Goal: Communication & Community: Answer question/provide support

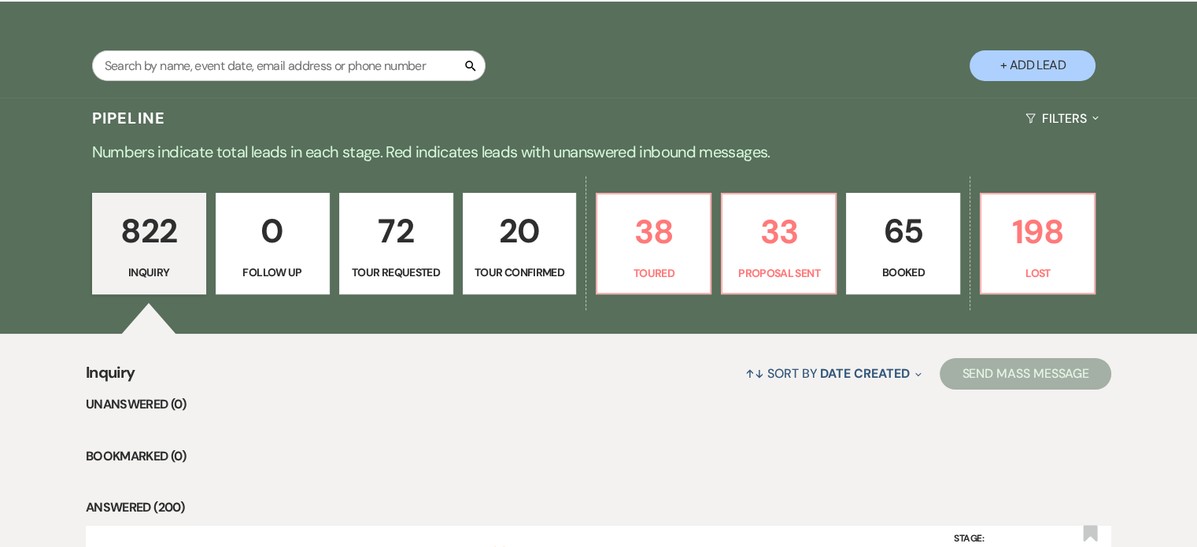
scroll to position [320, 0]
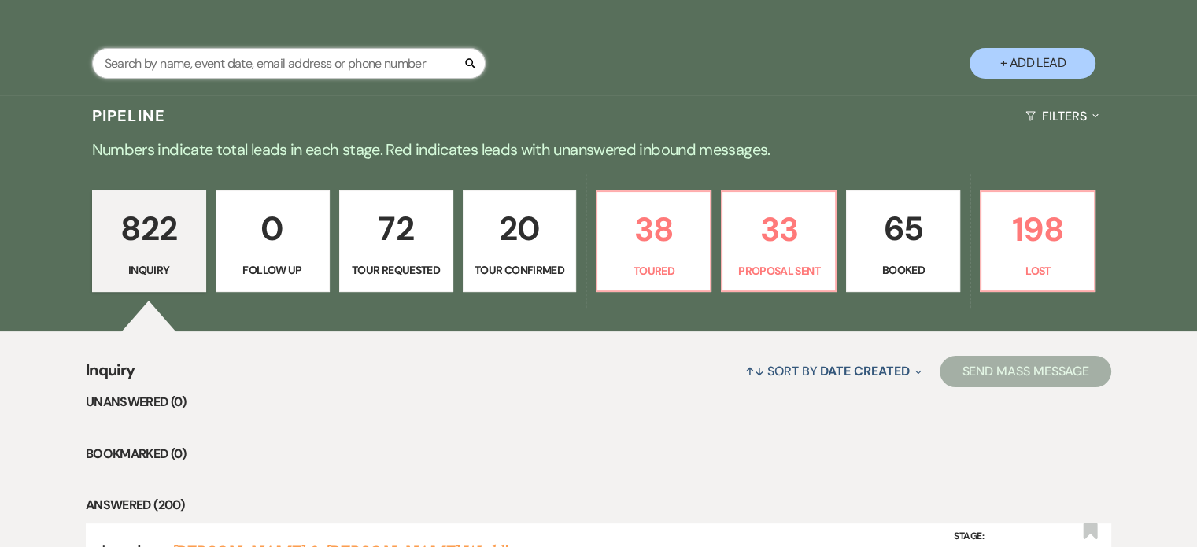
click at [164, 48] on input "text" at bounding box center [288, 63] width 393 height 31
click at [168, 48] on input "text" at bounding box center [288, 63] width 393 height 31
type input "[PERSON_NAME]"
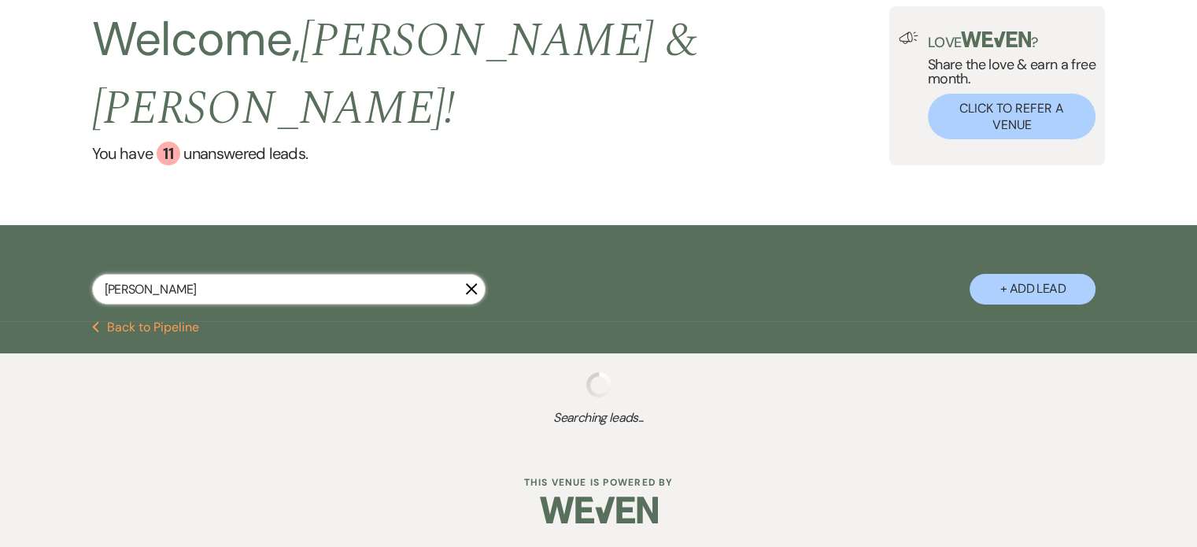
scroll to position [269, 0]
select select "5"
select select "8"
select select "4"
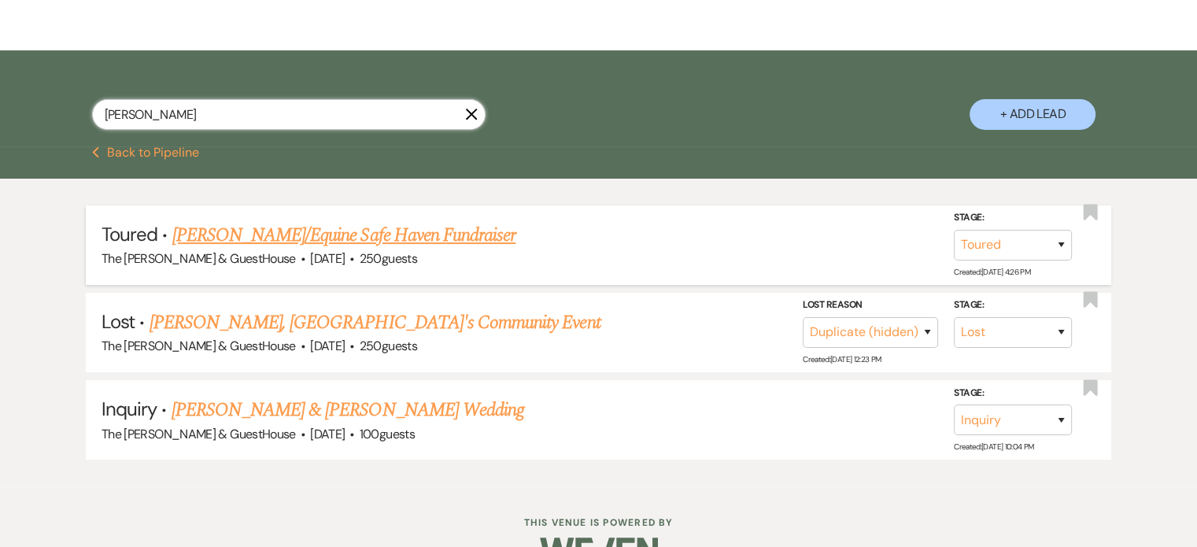
type input "[PERSON_NAME]"
click at [220, 221] on link "[PERSON_NAME]/Equine Safe Haven Fundraiser" at bounding box center [344, 235] width 344 height 28
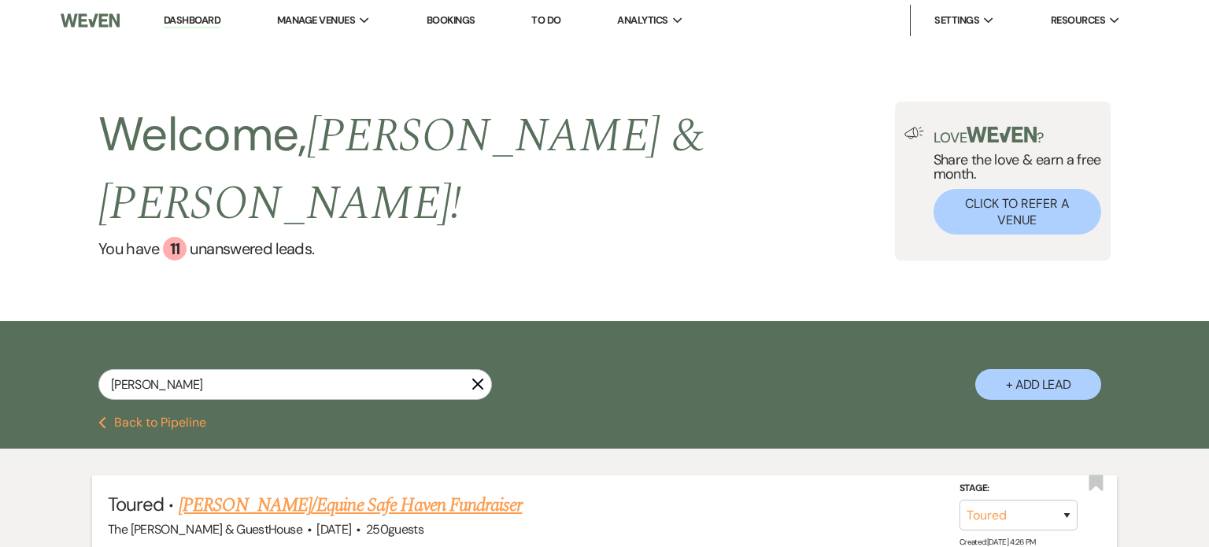
select select "5"
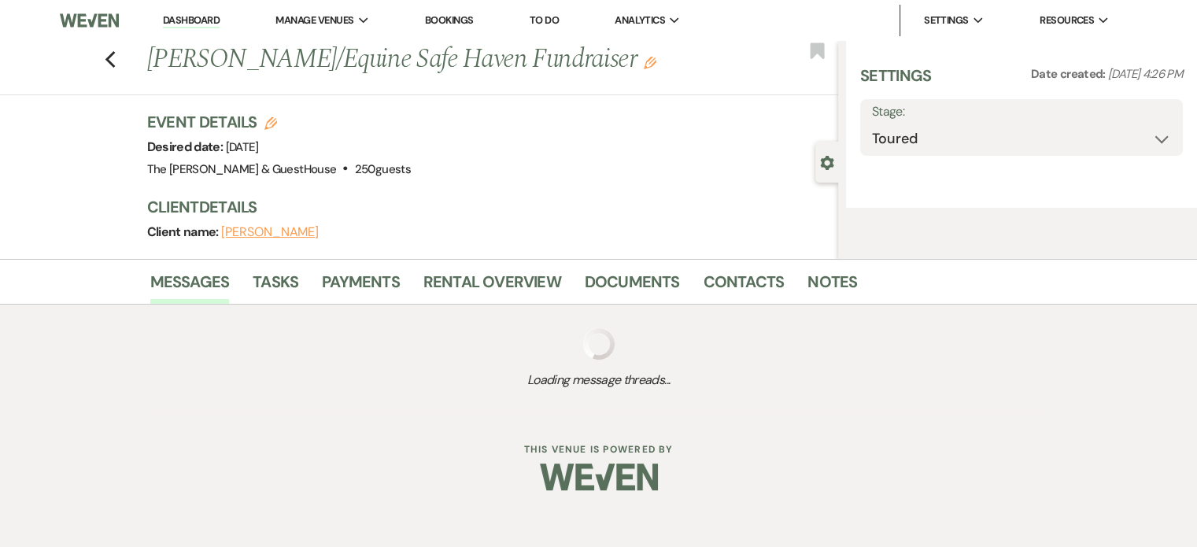
select select "6"
select select "20"
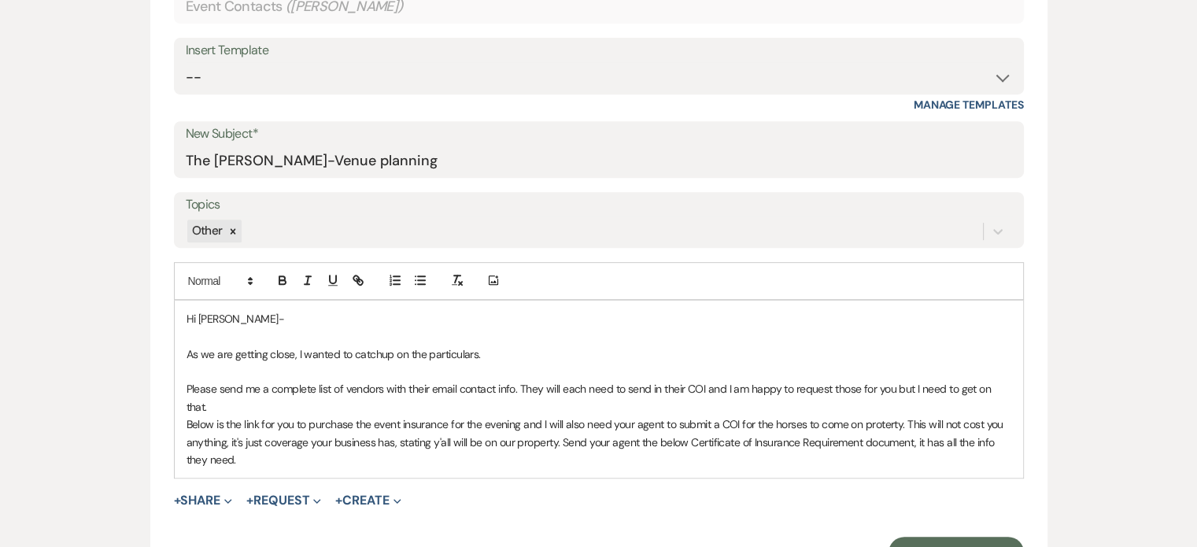
scroll to position [707, 0]
click at [245, 397] on p "Please send me a complete list of vendors with their email contact info. They w…" at bounding box center [598, 395] width 825 height 35
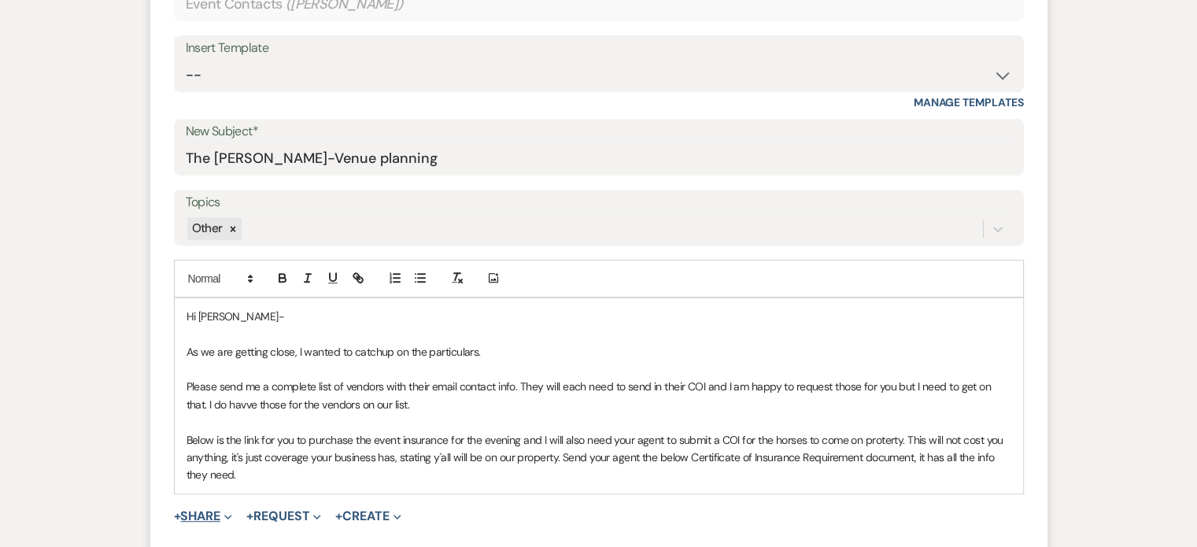
click at [217, 518] on button "+ Share Expand" at bounding box center [203, 516] width 59 height 13
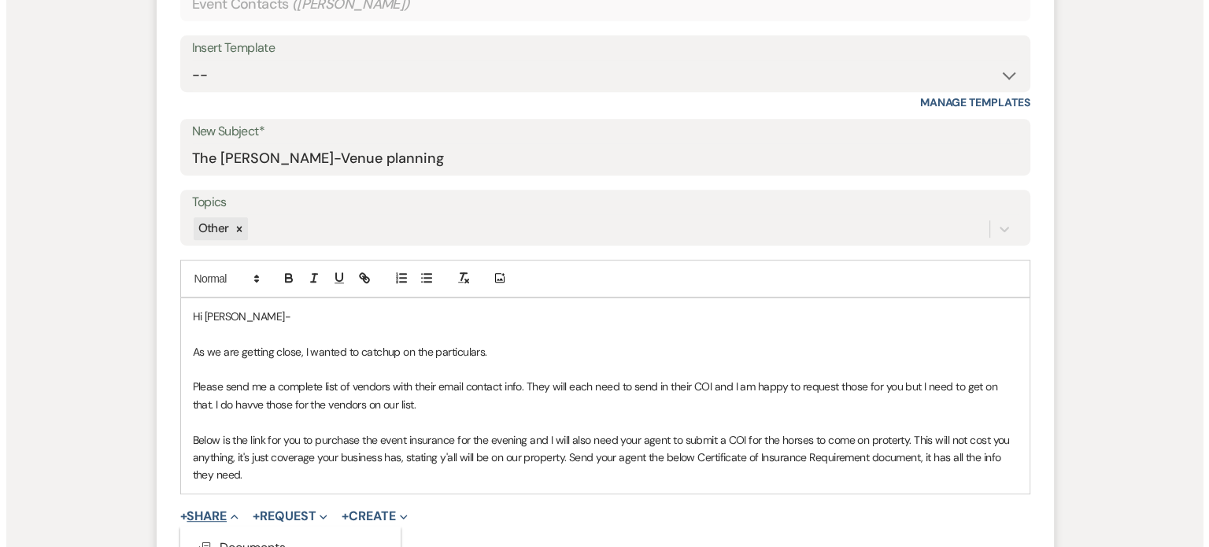
scroll to position [755, 0]
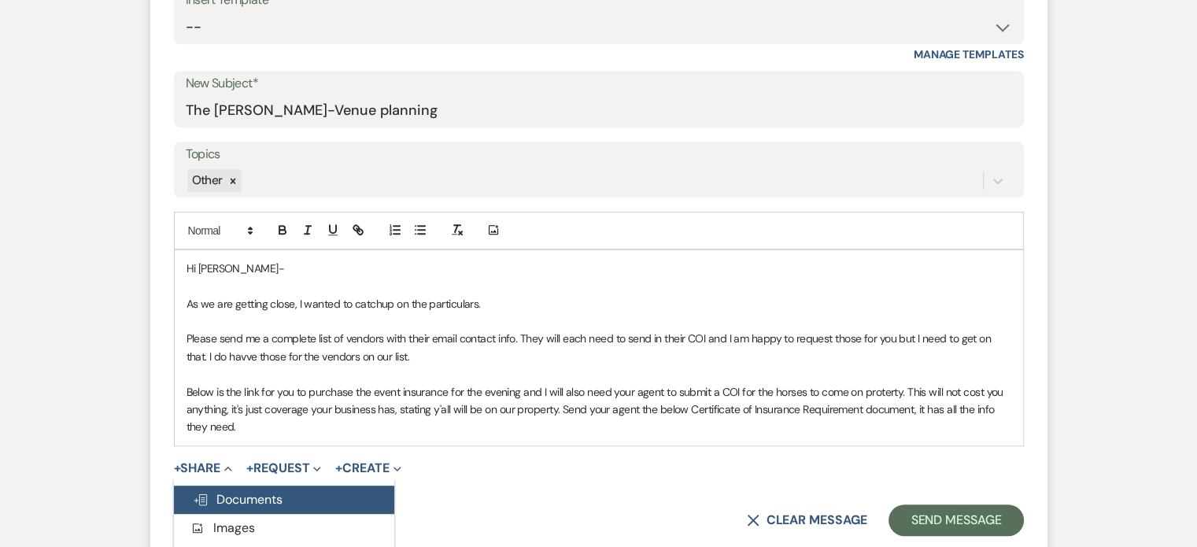
click at [219, 500] on span "Doc Upload Documents" at bounding box center [238, 499] width 90 height 17
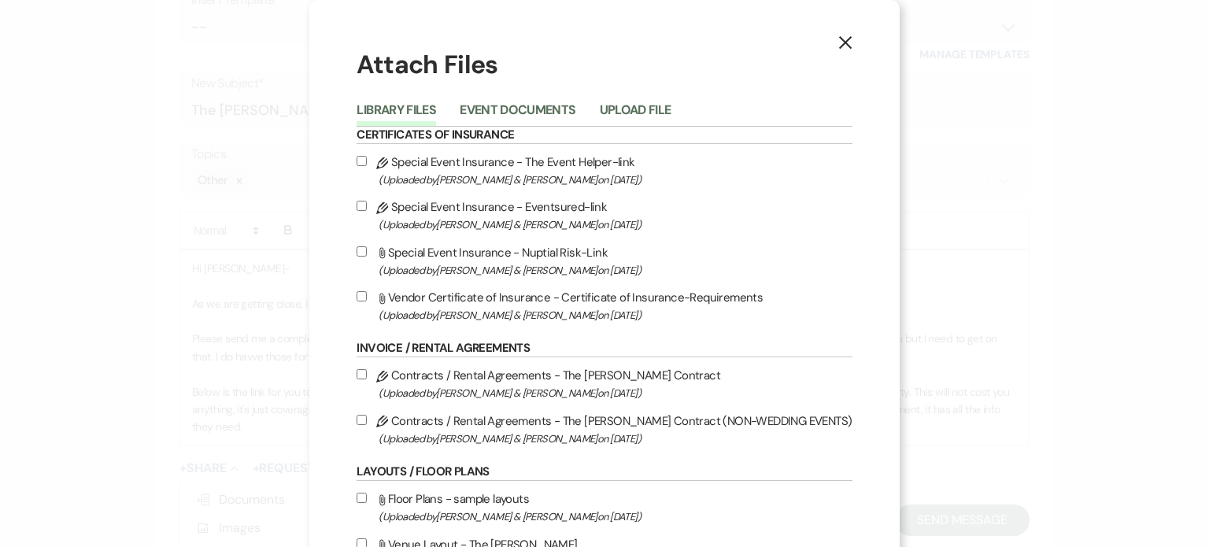
click at [367, 298] on input "Attach File Vendor Certificate of Insurance - Certificate of Insurance-Requirem…" at bounding box center [361, 296] width 10 height 10
checkbox input "true"
click at [367, 249] on input "Attach File Special Event Insurance - Nuptial Risk-Link (Uploaded by [PERSON_NA…" at bounding box center [361, 251] width 10 height 10
checkbox input "true"
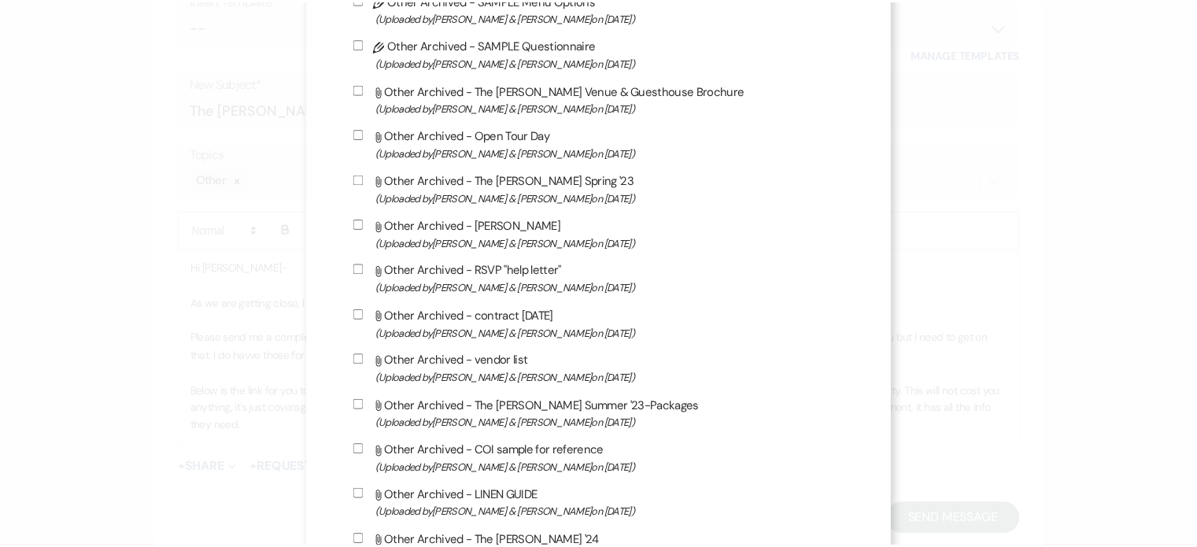
scroll to position [1525, 0]
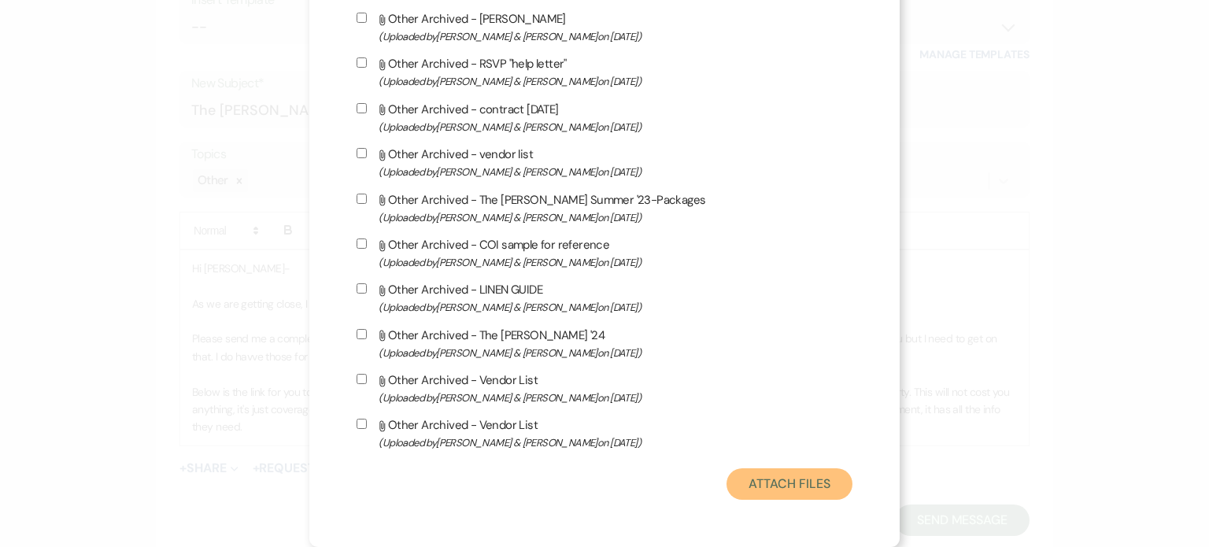
click at [763, 490] on button "Attach Files" at bounding box center [788, 483] width 125 height 31
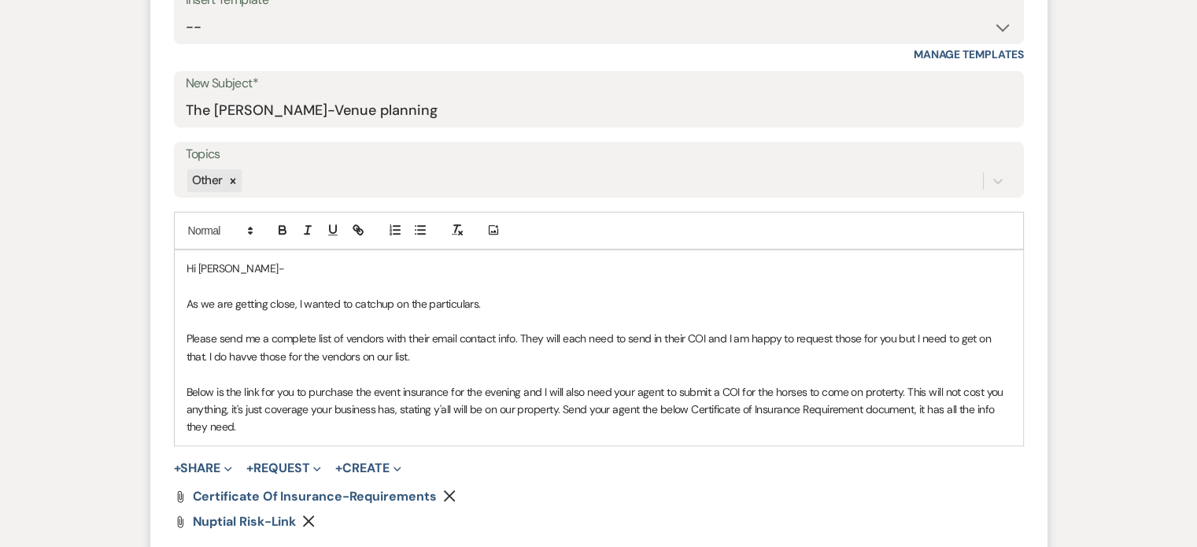
click at [318, 435] on div "Hi [PERSON_NAME]- As we are getting close, I wanted to catchup on the particula…" at bounding box center [599, 347] width 848 height 195
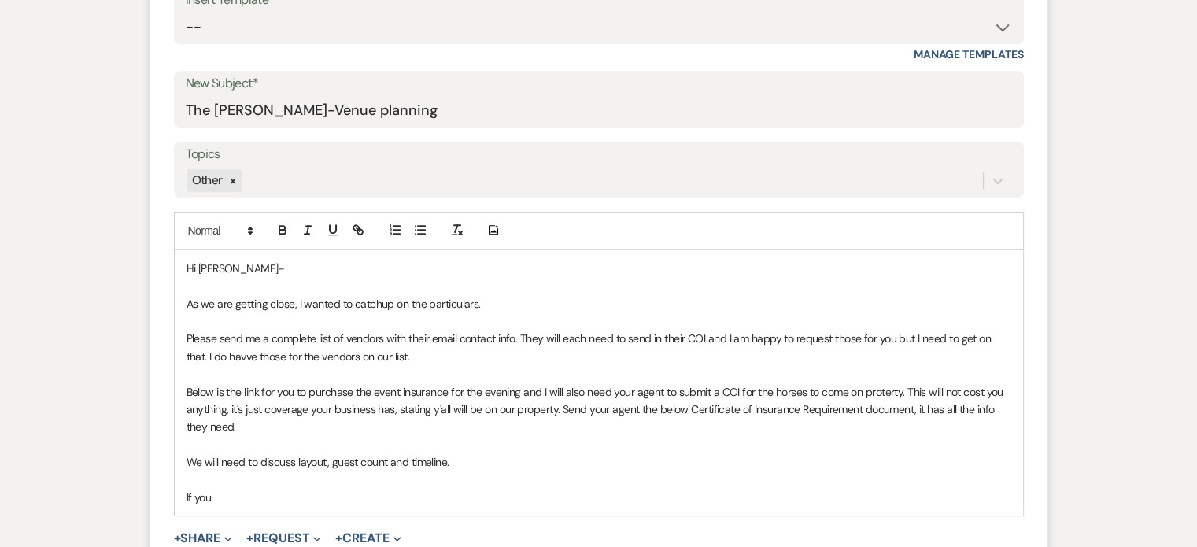
click at [465, 460] on p "We will need to discuss layout, guest count and timeline." at bounding box center [598, 461] width 825 height 17
click at [466, 459] on p "We will need to discuss layout, guest count and timeline" at bounding box center [598, 461] width 825 height 17
click at [330, 496] on p "If you" at bounding box center [598, 497] width 825 height 17
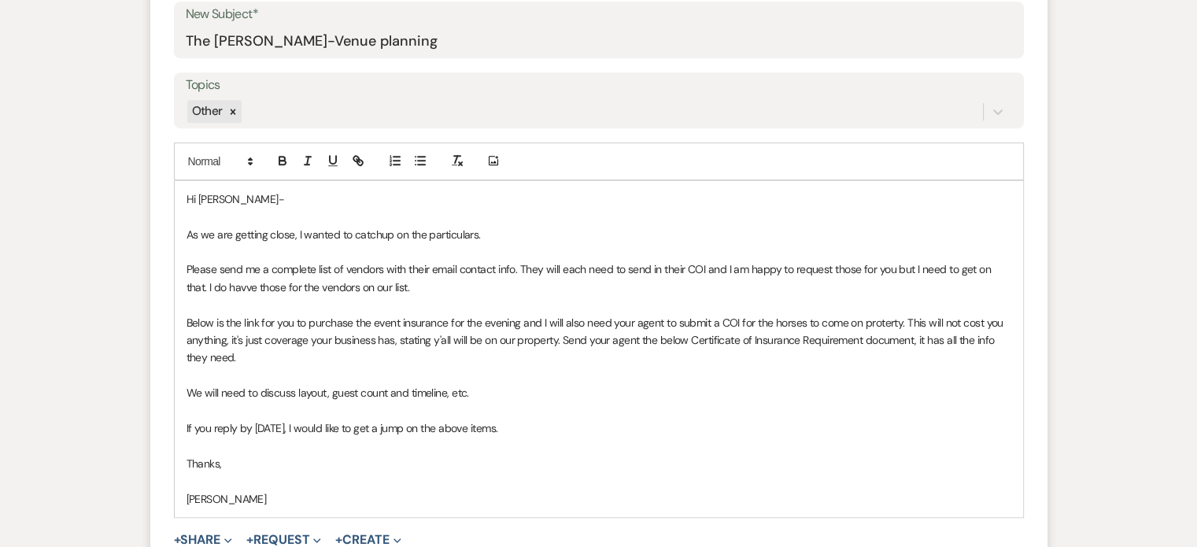
scroll to position [825, 0]
click at [274, 355] on p "Below is the link for you to purchase the event insurance for the evening and I…" at bounding box center [598, 339] width 825 height 53
click at [236, 352] on p "Below is the link for you to purchase the event insurance for the evening and I…" at bounding box center [598, 339] width 825 height 53
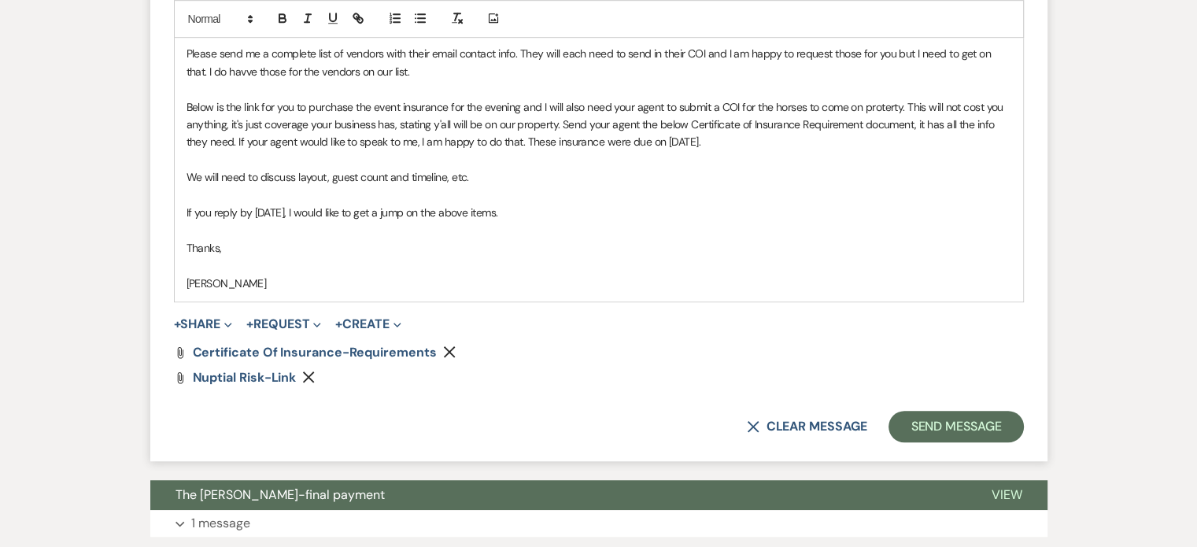
scroll to position [1042, 0]
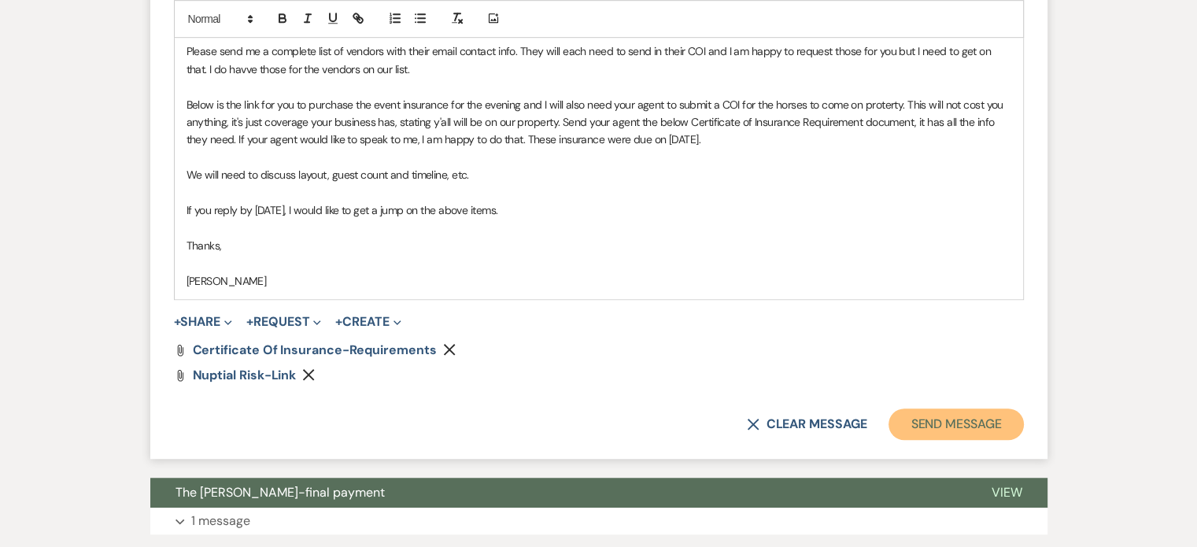
click at [969, 423] on button "Send Message" at bounding box center [955, 423] width 135 height 31
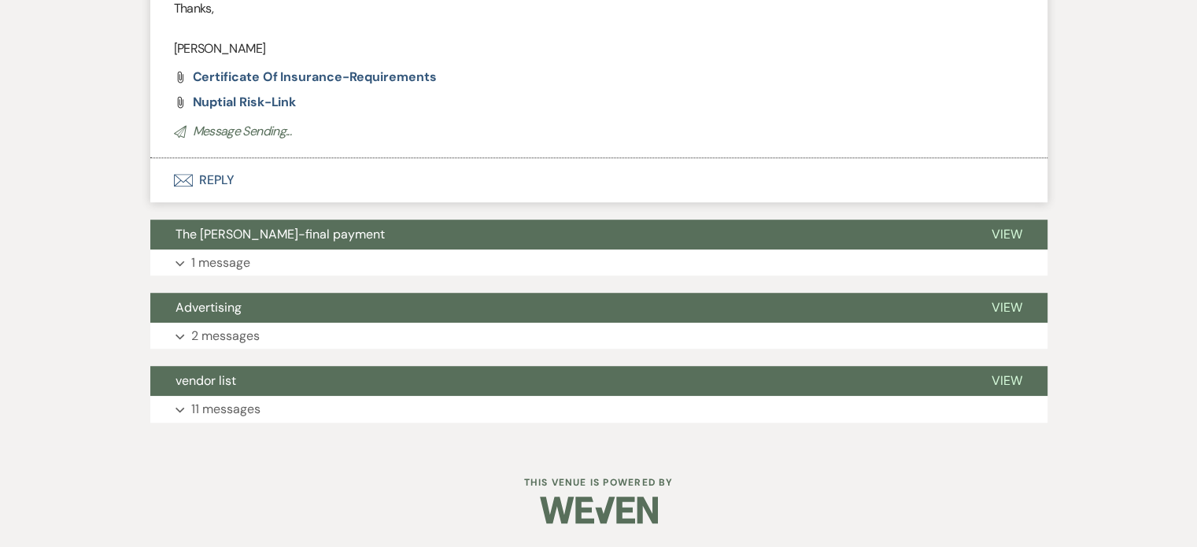
scroll to position [459, 0]
